Goal: Transaction & Acquisition: Purchase product/service

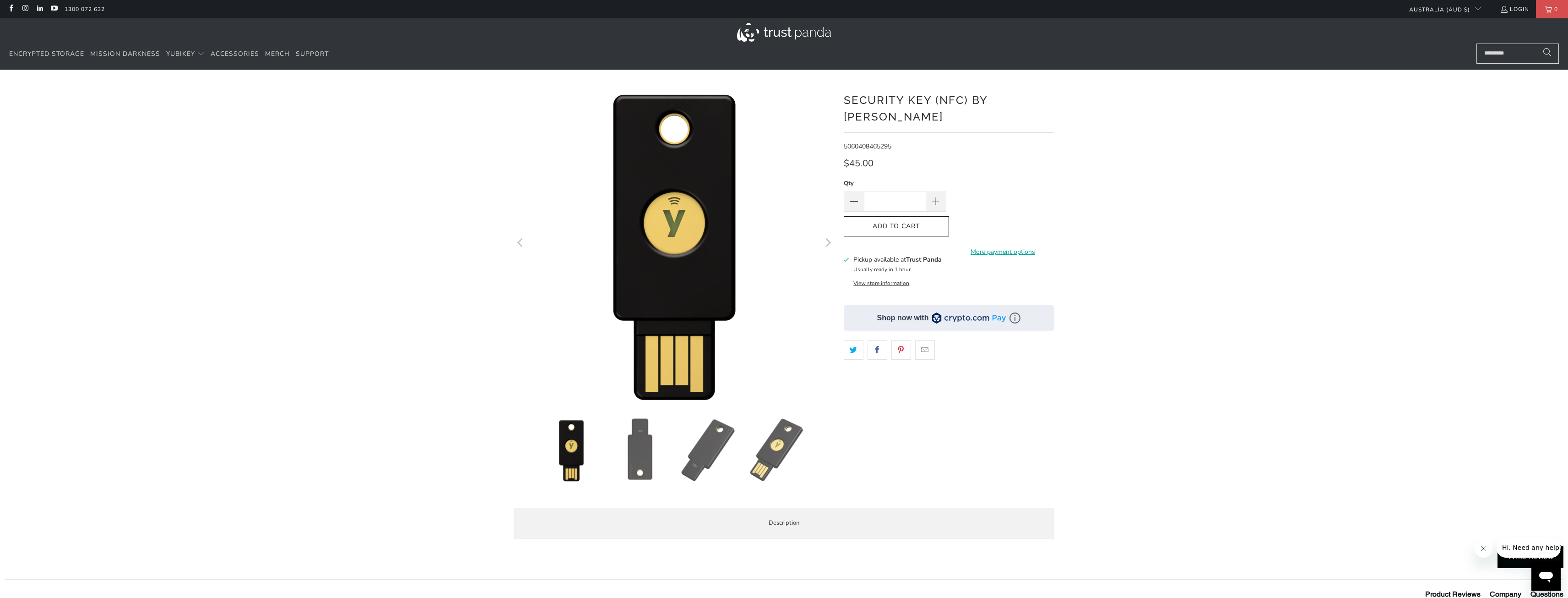
click at [637, 451] on img at bounding box center [640, 449] width 64 height 64
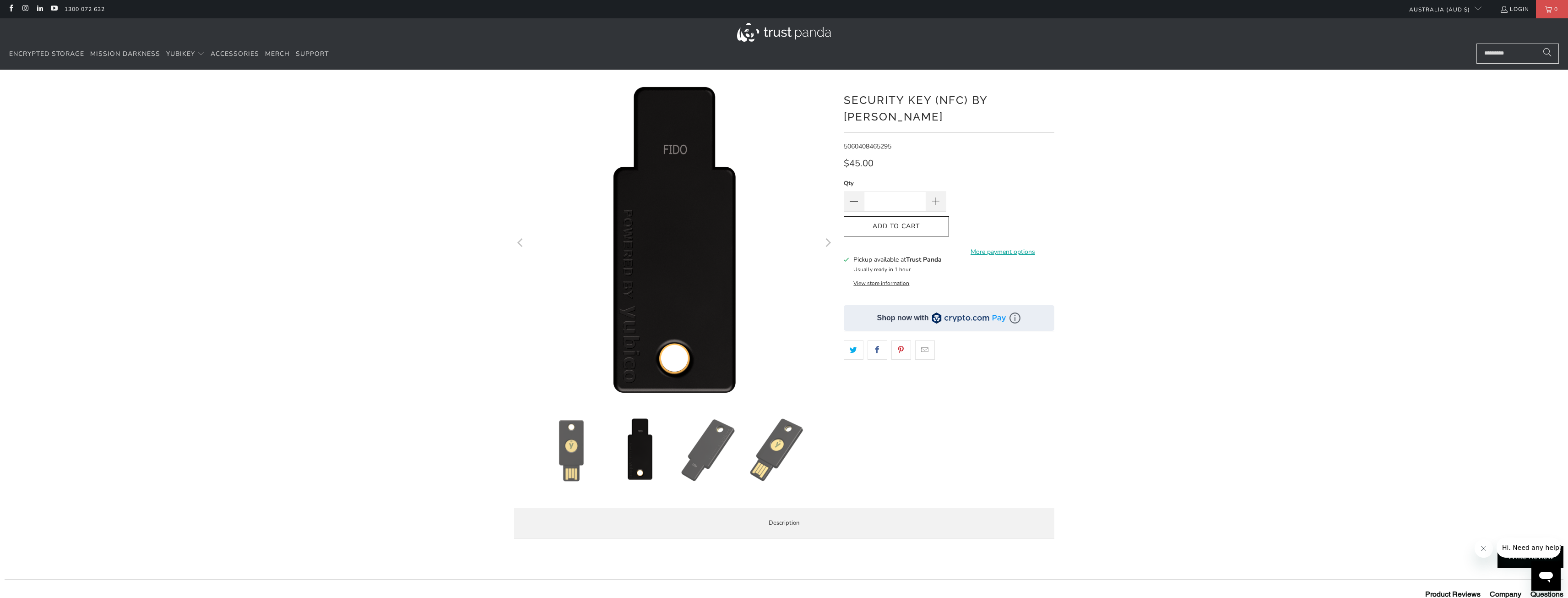
click at [685, 454] on img at bounding box center [709, 449] width 64 height 64
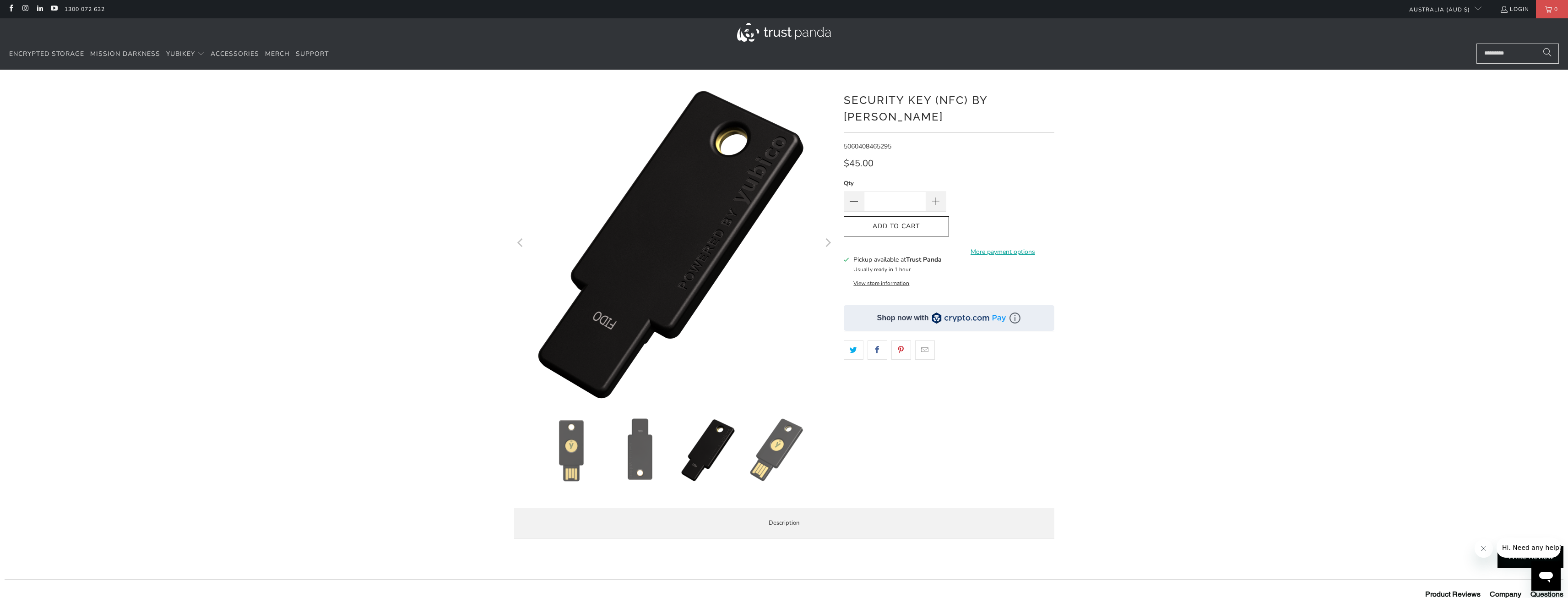
click at [763, 449] on img at bounding box center [777, 449] width 64 height 64
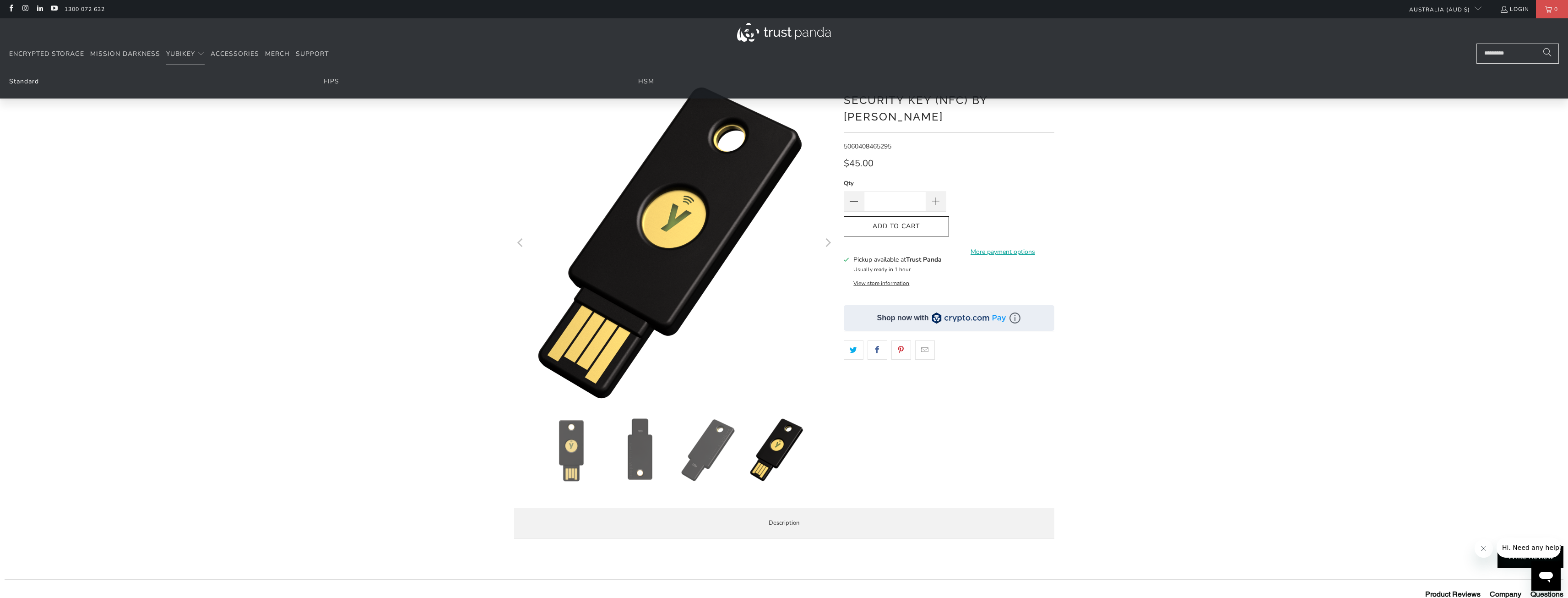
click at [29, 84] on link "Standard" at bounding box center [24, 81] width 30 height 9
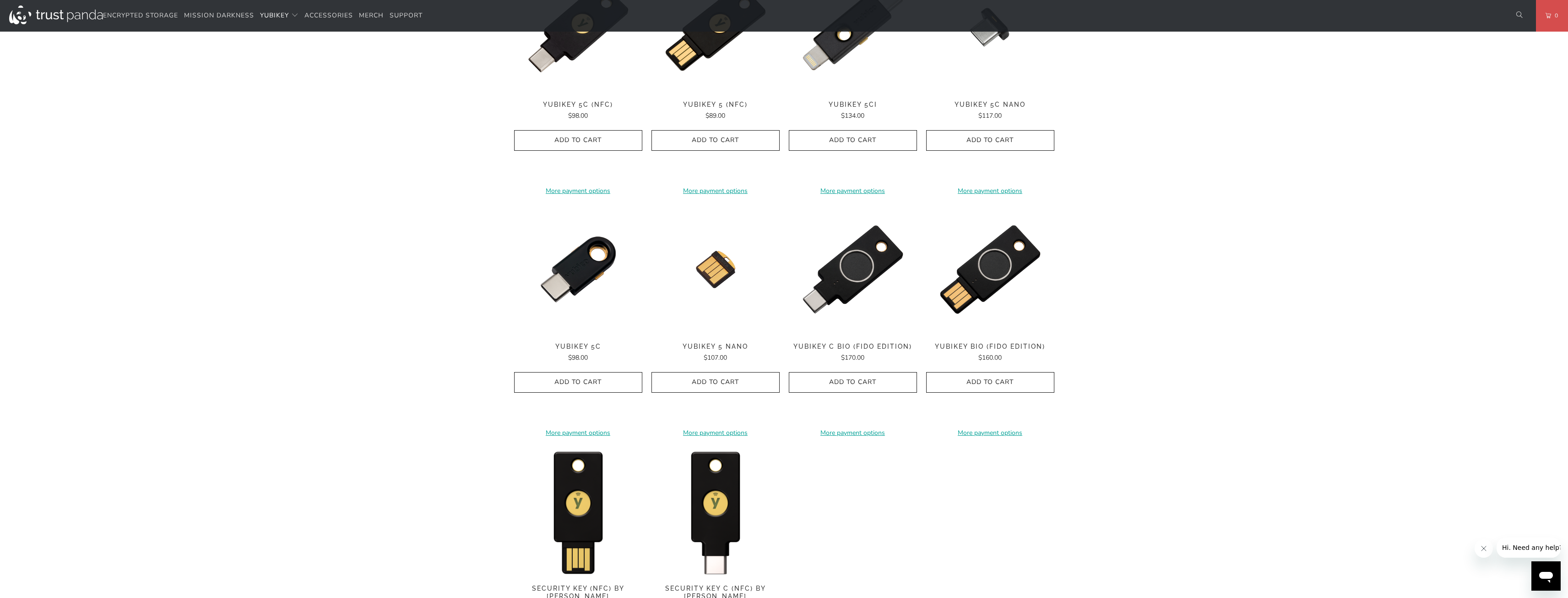
scroll to position [641, 0]
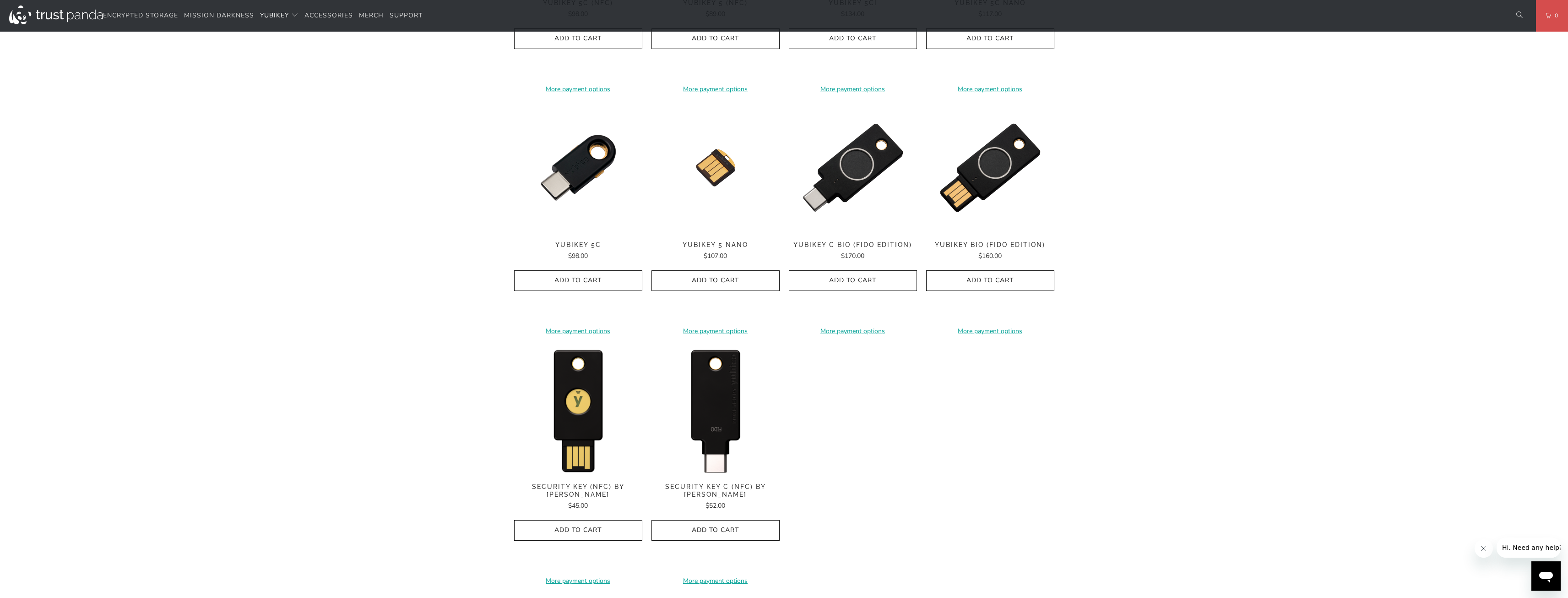
click at [732, 398] on img at bounding box center [715, 409] width 128 height 128
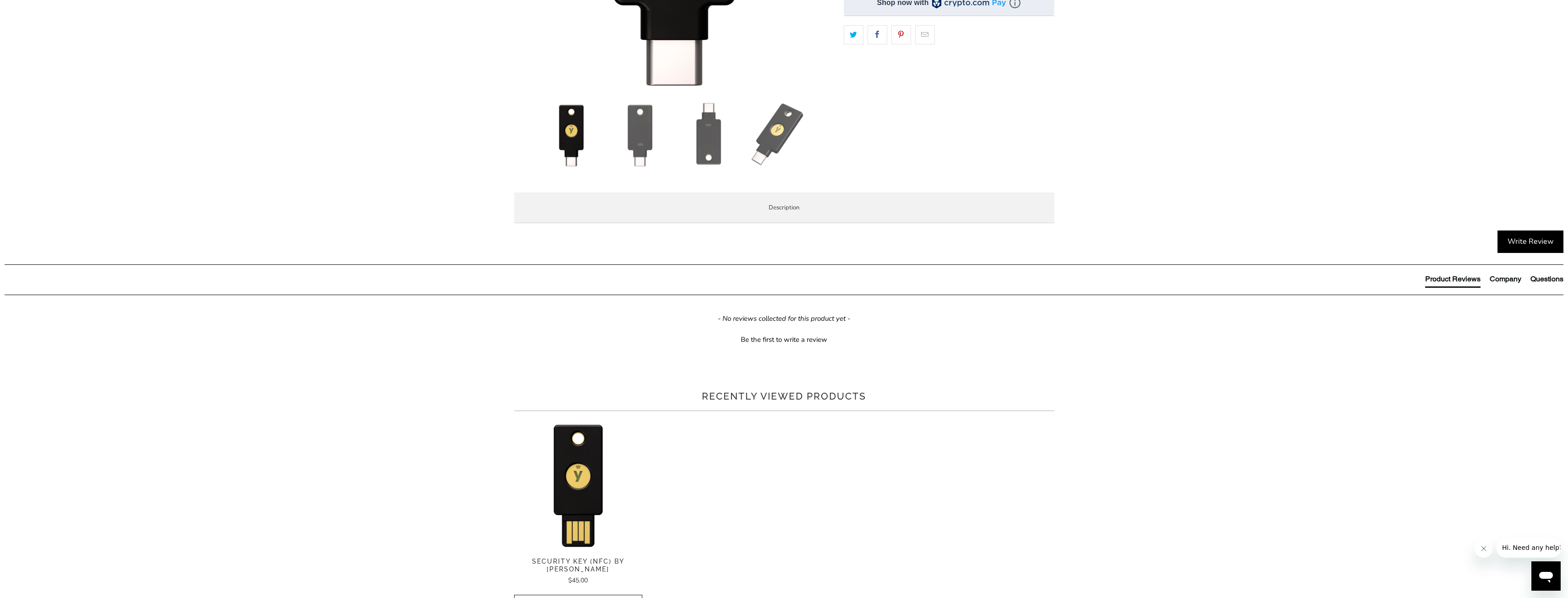
scroll to position [367, 0]
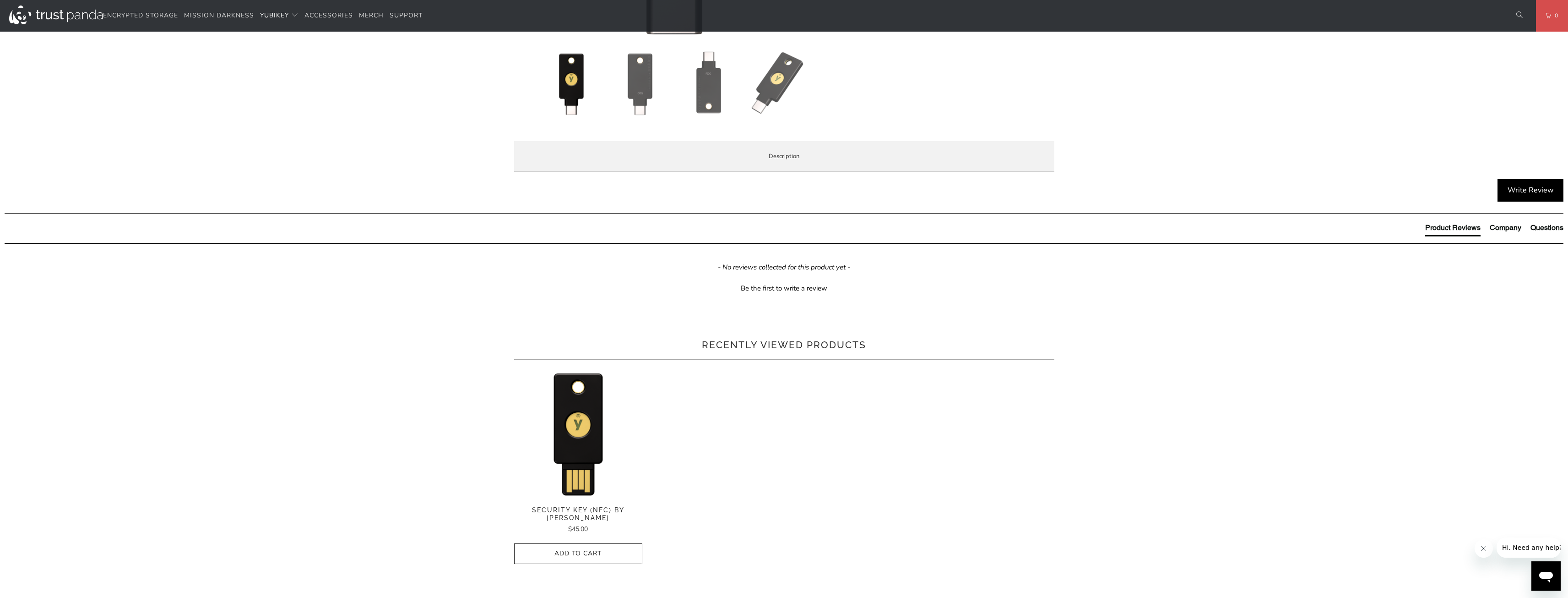
drag, startPoint x: 621, startPoint y: 437, endPoint x: 937, endPoint y: 437, distance: 316.0
click at [0, 0] on p "TAP-AND-GO - Just tap Security Key C NFC to NFC-enabled Android, Windows 10 and…" at bounding box center [0, 0] width 0 height 0
drag, startPoint x: 583, startPoint y: 435, endPoint x: 836, endPoint y: 450, distance: 253.4
click at [0, 0] on p "TAP-AND-GO - Just tap Security Key C NFC to NFC-enabled Android, Windows 10 and…" at bounding box center [0, 0] width 0 height 0
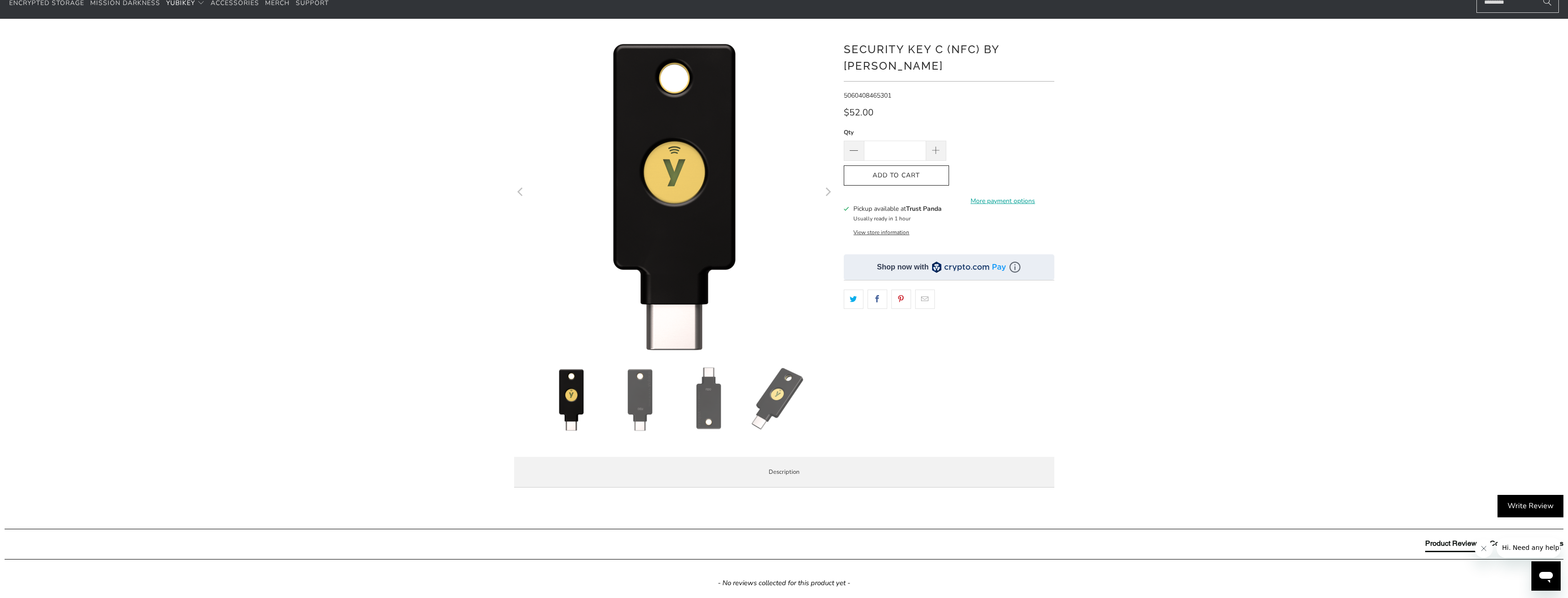
scroll to position [0, 0]
